Goal: Complete application form

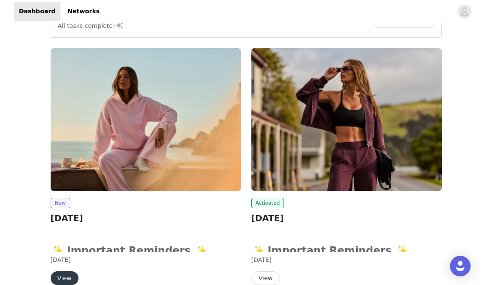
scroll to position [95, 0]
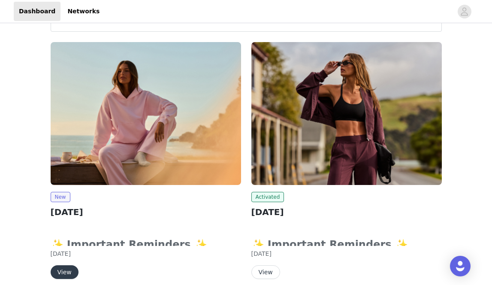
click at [64, 273] on button "View" at bounding box center [65, 272] width 28 height 14
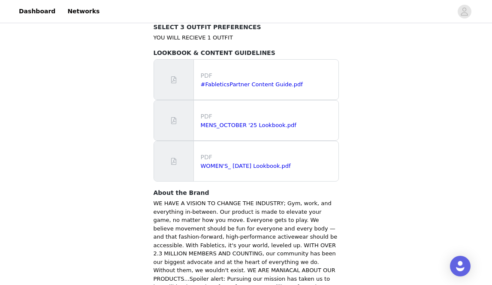
scroll to position [600, 0]
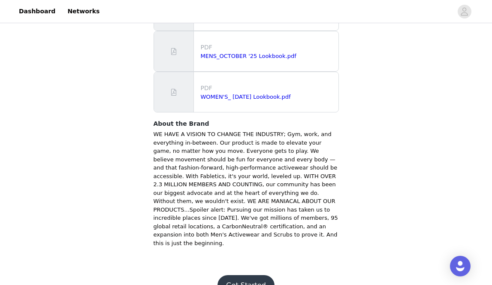
click at [236, 275] on button "Get Started" at bounding box center [245, 285] width 57 height 21
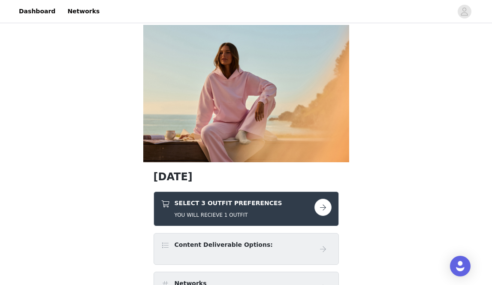
click at [320, 208] on button "button" at bounding box center [322, 206] width 17 height 17
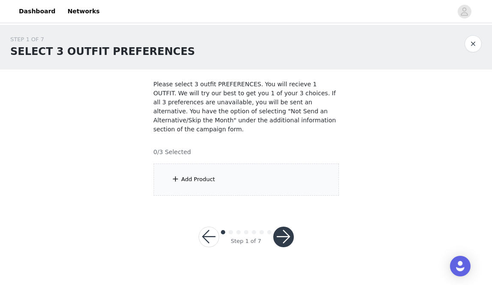
click at [247, 176] on div "Add Product" at bounding box center [245, 179] width 185 height 32
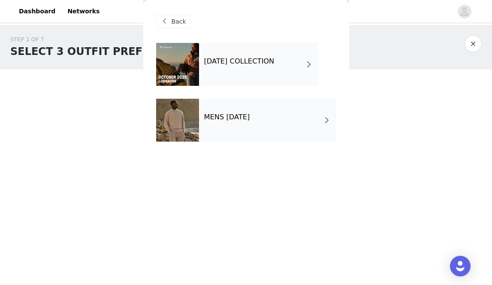
click at [239, 67] on div "[DATE] COLLECTION" at bounding box center [258, 64] width 119 height 43
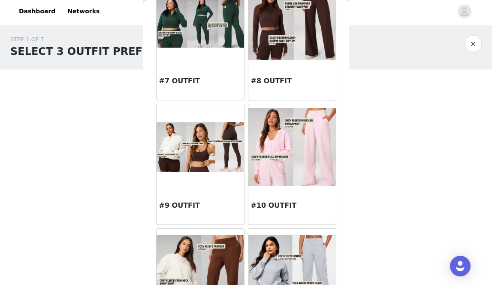
scroll to position [434, 0]
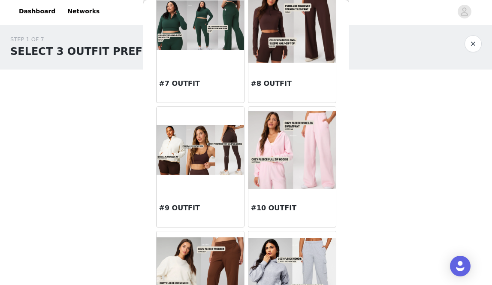
click at [298, 152] on img at bounding box center [291, 150] width 87 height 78
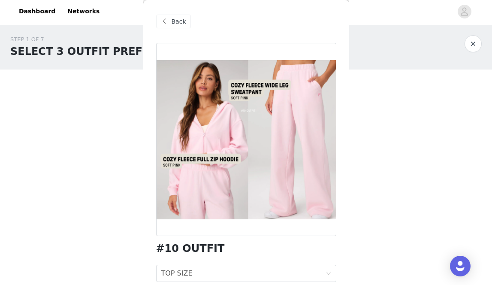
scroll to position [57, 0]
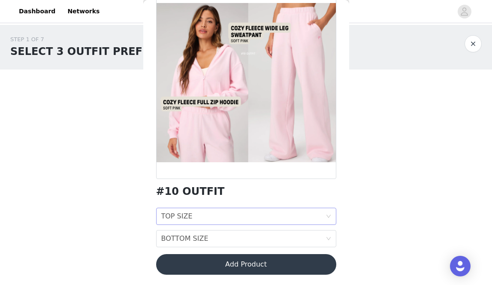
click at [286, 214] on div "TOP SIZE TOP SIZE" at bounding box center [243, 216] width 164 height 16
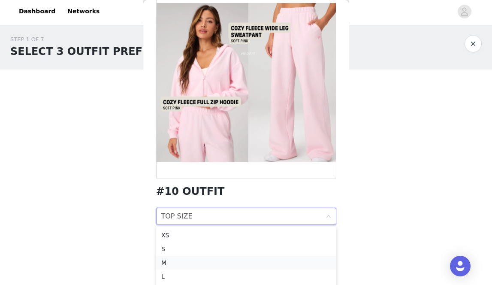
click at [247, 262] on div "M" at bounding box center [246, 262] width 170 height 9
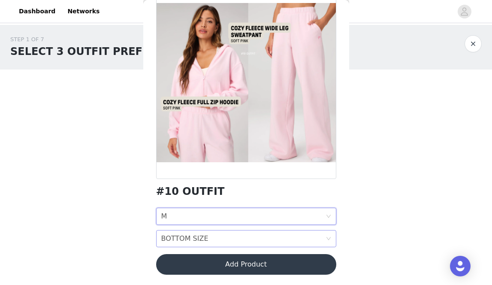
click at [237, 238] on div "BOTTOM SIZE BOTTOM SIZE" at bounding box center [243, 238] width 164 height 16
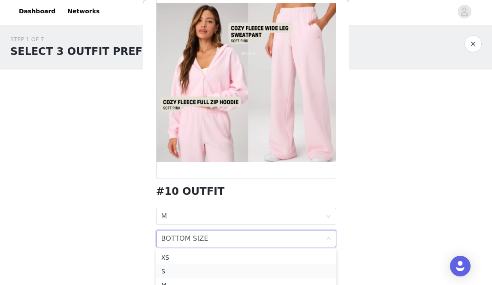
click at [233, 268] on div "S" at bounding box center [246, 270] width 170 height 9
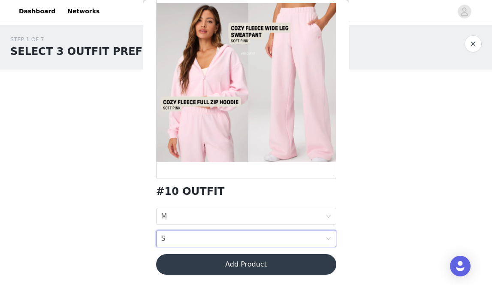
click at [229, 270] on button "Add Product" at bounding box center [246, 264] width 180 height 21
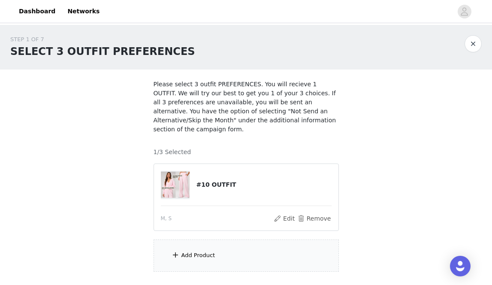
click at [225, 260] on div "Add Product" at bounding box center [245, 255] width 185 height 32
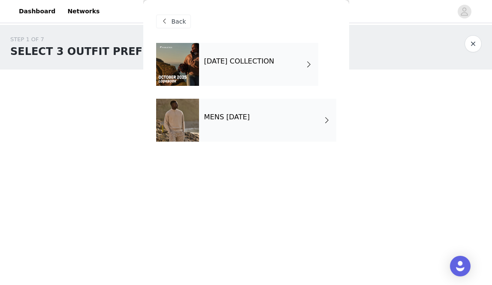
click at [249, 62] on h4 "[DATE] COLLECTION" at bounding box center [239, 61] width 70 height 8
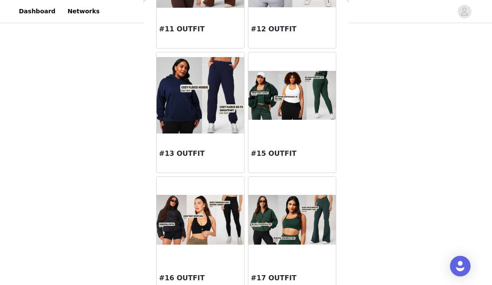
scroll to position [733, 0]
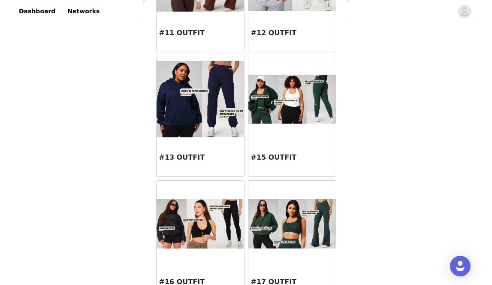
click at [279, 228] on img at bounding box center [291, 222] width 87 height 49
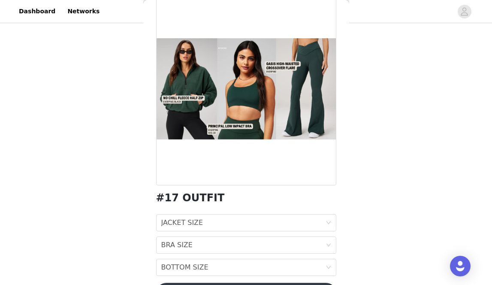
scroll to position [79, 0]
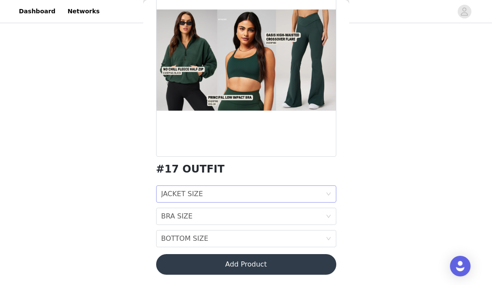
click at [267, 196] on div "JACKET SIZE JACKET SIZE" at bounding box center [243, 194] width 164 height 16
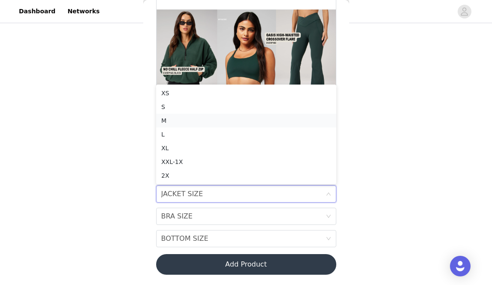
click at [229, 121] on div "M" at bounding box center [246, 120] width 170 height 9
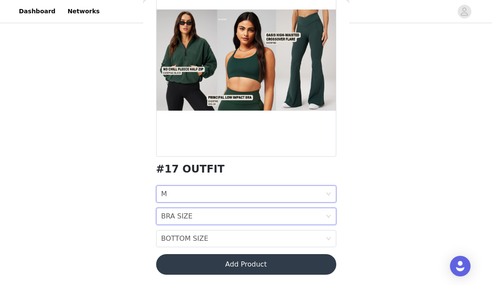
click at [210, 217] on div "BRA SIZE BRA SIZE" at bounding box center [243, 216] width 164 height 16
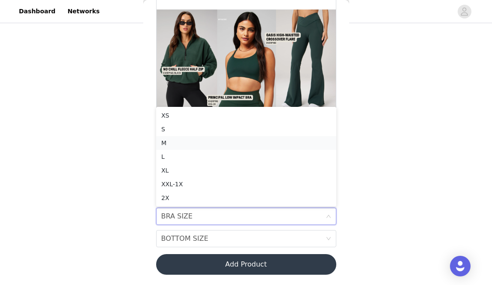
click at [195, 146] on div "M" at bounding box center [246, 142] width 170 height 9
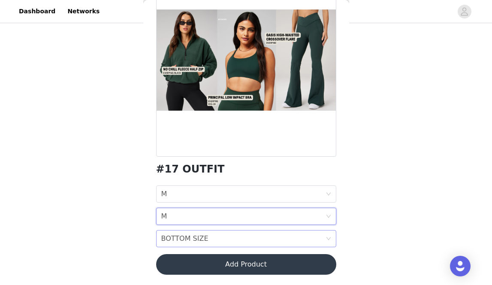
click at [199, 235] on div "BOTTOM SIZE" at bounding box center [184, 238] width 47 height 16
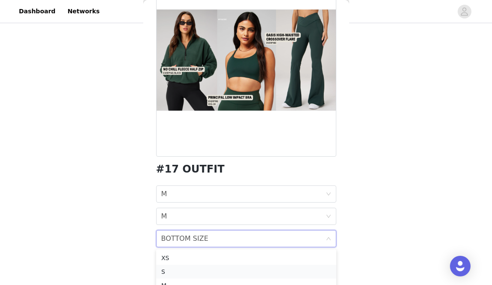
click at [198, 269] on div "S" at bounding box center [246, 271] width 170 height 9
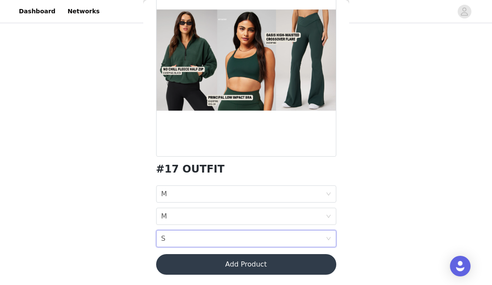
click at [198, 269] on button "Add Product" at bounding box center [246, 264] width 180 height 21
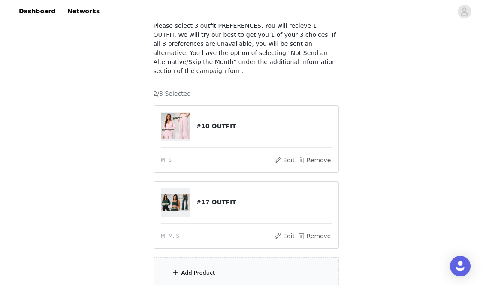
click at [198, 269] on div "Add Product" at bounding box center [198, 272] width 34 height 9
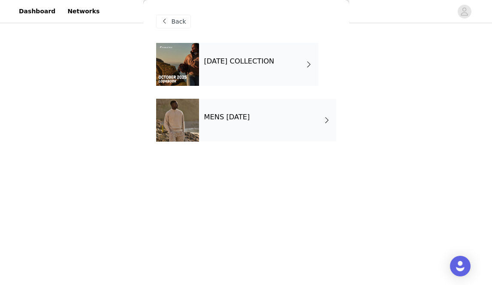
click at [246, 58] on h4 "[DATE] COLLECTION" at bounding box center [239, 61] width 70 height 8
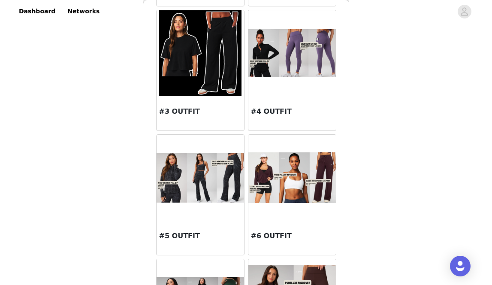
scroll to position [163, 0]
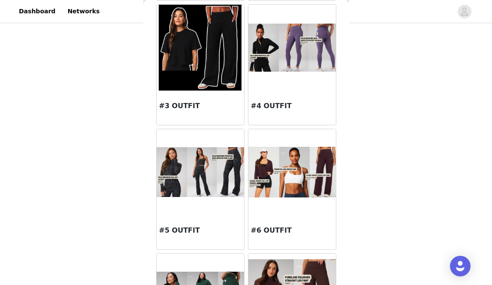
click at [284, 177] on img at bounding box center [291, 172] width 87 height 50
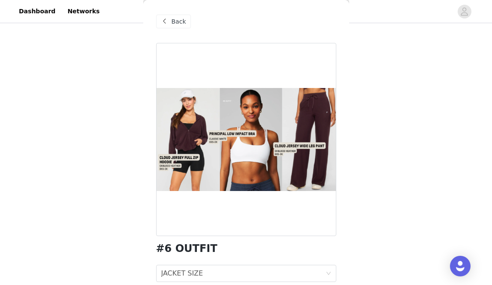
scroll to position [79, 0]
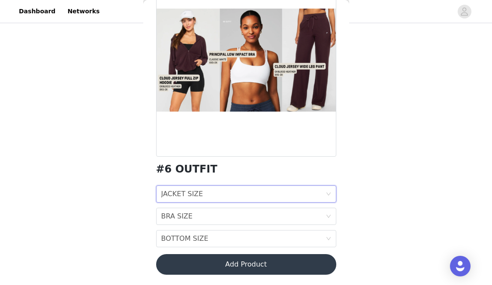
click at [280, 188] on div "JACKET SIZE JACKET SIZE" at bounding box center [243, 194] width 164 height 16
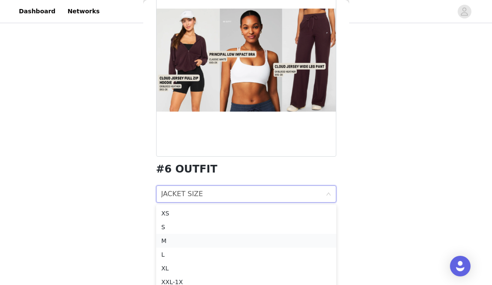
click at [259, 239] on div "M" at bounding box center [246, 240] width 170 height 9
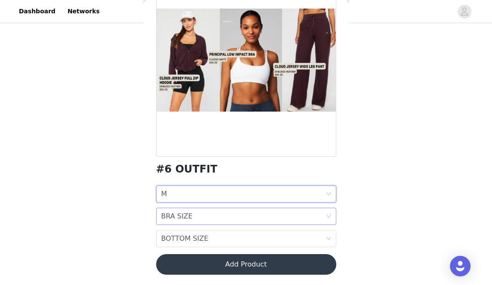
click at [250, 221] on div "BRA SIZE BRA SIZE" at bounding box center [243, 216] width 164 height 16
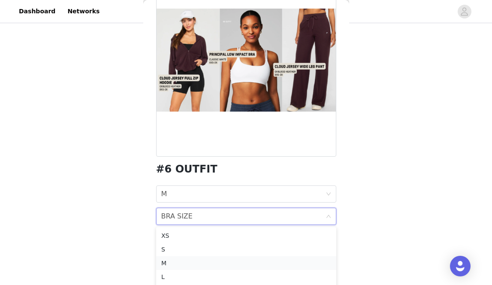
click at [242, 258] on div "M" at bounding box center [246, 262] width 170 height 9
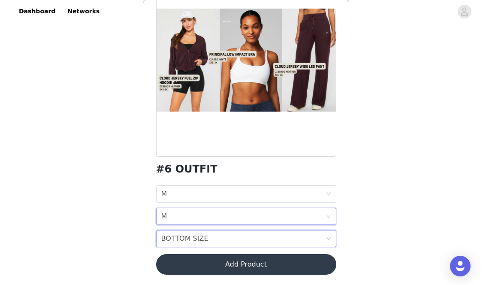
click at [239, 241] on div "BOTTOM SIZE BOTTOM SIZE" at bounding box center [243, 238] width 164 height 16
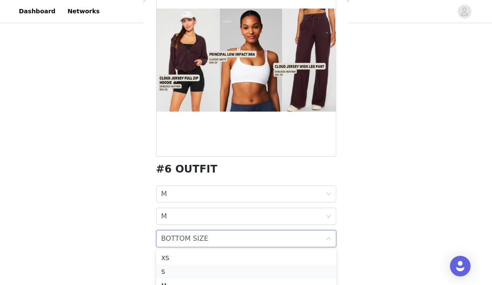
click at [233, 270] on div "S" at bounding box center [246, 271] width 170 height 9
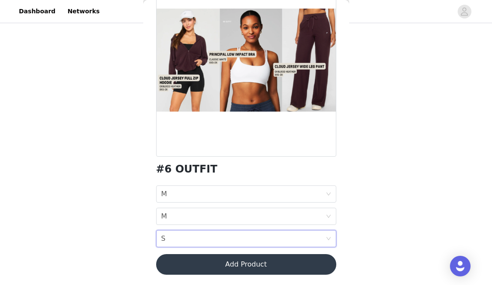
click at [233, 270] on button "Add Product" at bounding box center [246, 264] width 180 height 21
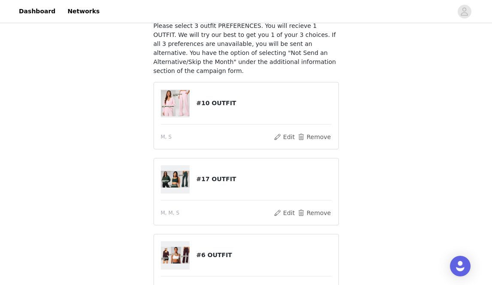
scroll to position [155, 0]
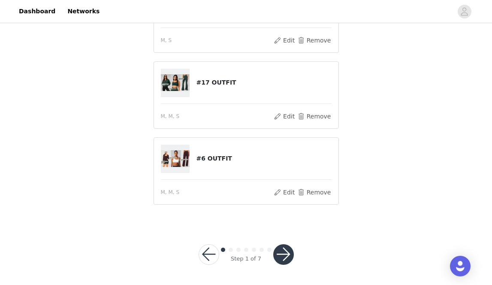
click at [283, 250] on button "button" at bounding box center [283, 254] width 21 height 21
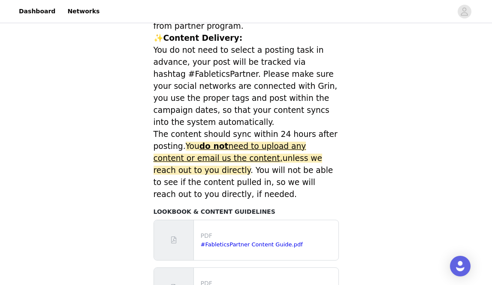
scroll to position [444, 0]
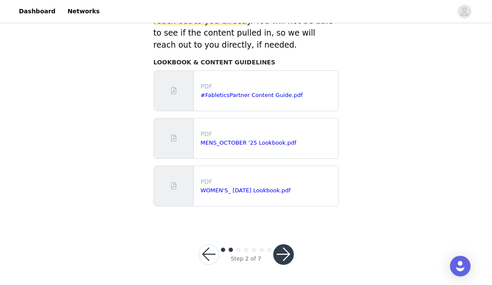
click at [282, 250] on button "button" at bounding box center [283, 254] width 21 height 21
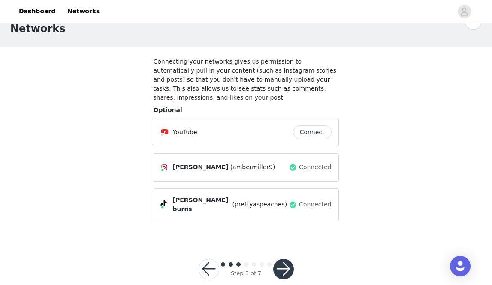
scroll to position [33, 0]
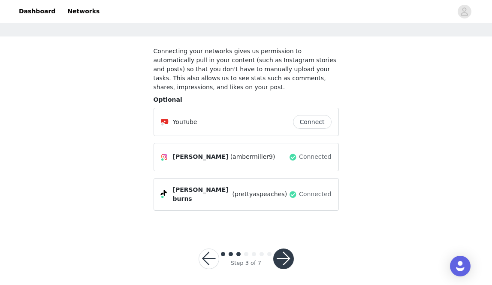
click at [282, 251] on button "button" at bounding box center [283, 258] width 21 height 21
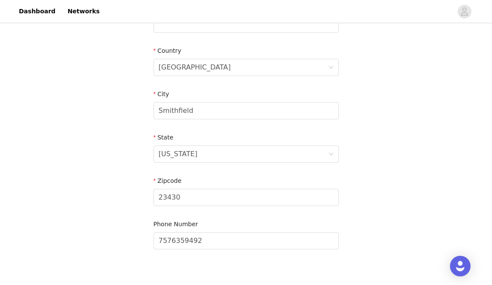
scroll to position [300, 0]
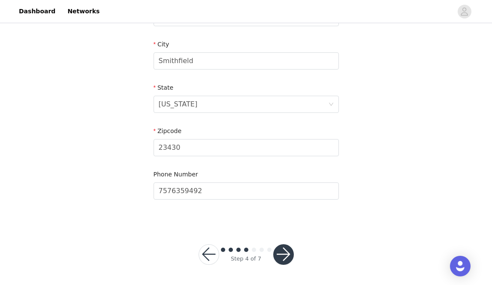
click at [293, 252] on div "Step 4 of 7" at bounding box center [246, 254] width 116 height 41
click at [286, 252] on button "button" at bounding box center [283, 254] width 21 height 21
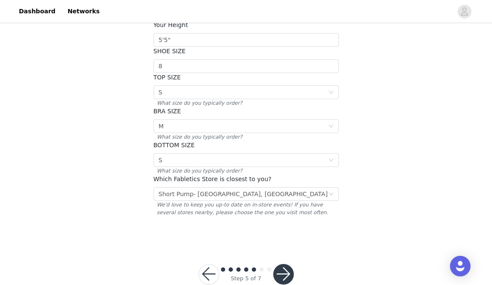
scroll to position [177, 0]
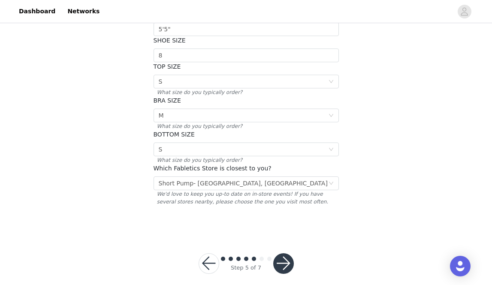
click at [286, 255] on button "button" at bounding box center [283, 263] width 21 height 21
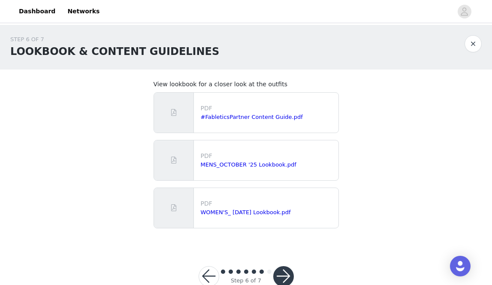
click at [284, 271] on button "button" at bounding box center [283, 276] width 21 height 21
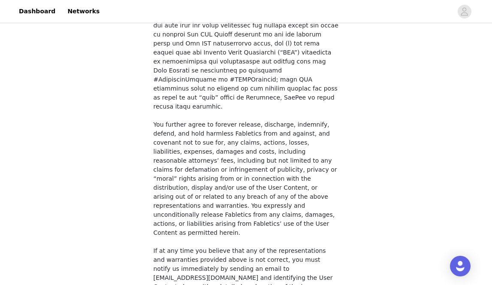
scroll to position [688, 0]
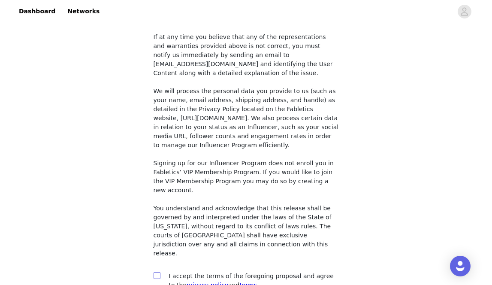
click at [155, 272] on input "checkbox" at bounding box center [156, 275] width 6 height 6
checkbox input "true"
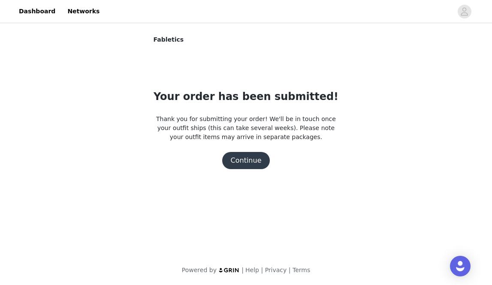
click at [240, 163] on button "Continue" at bounding box center [246, 160] width 48 height 17
